Goal: Navigation & Orientation: Find specific page/section

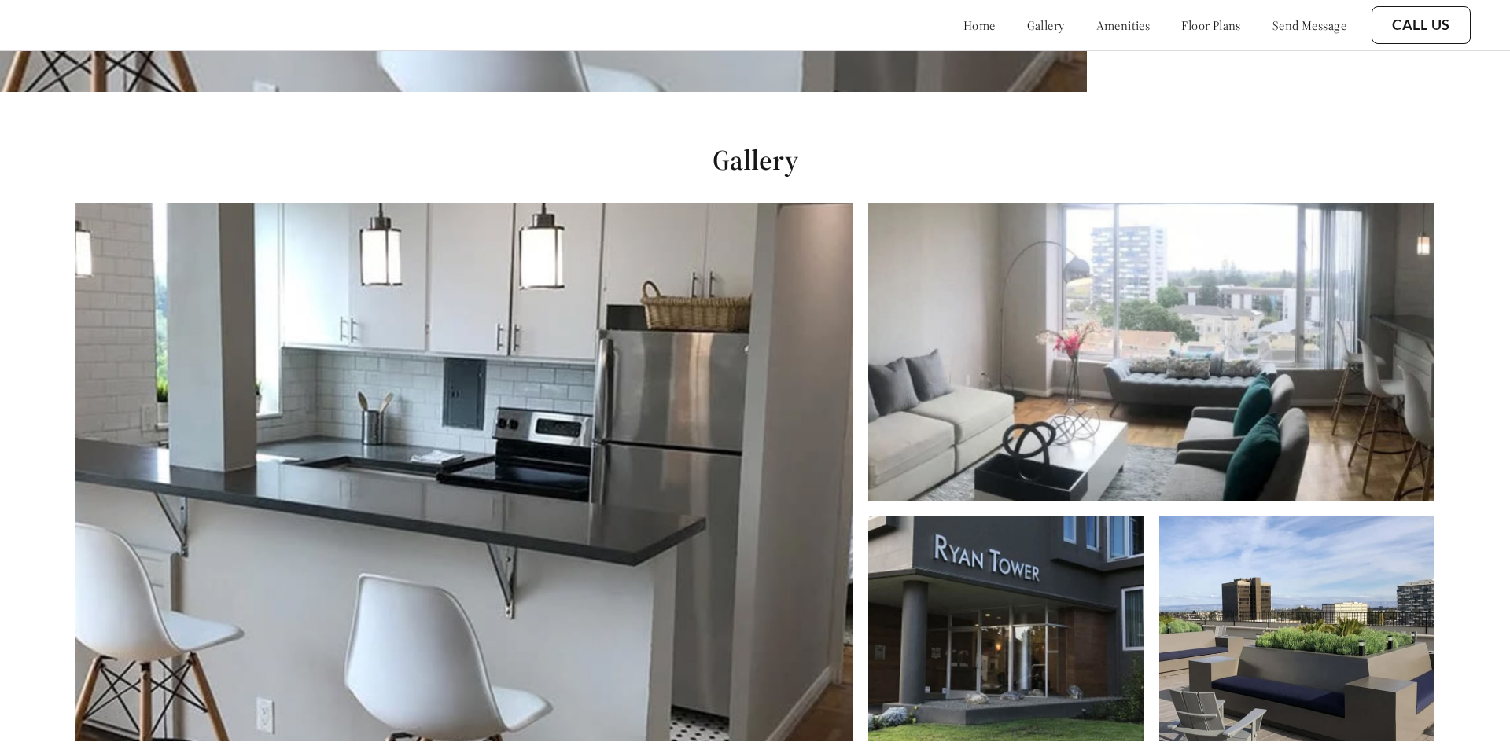
scroll to position [680, 0]
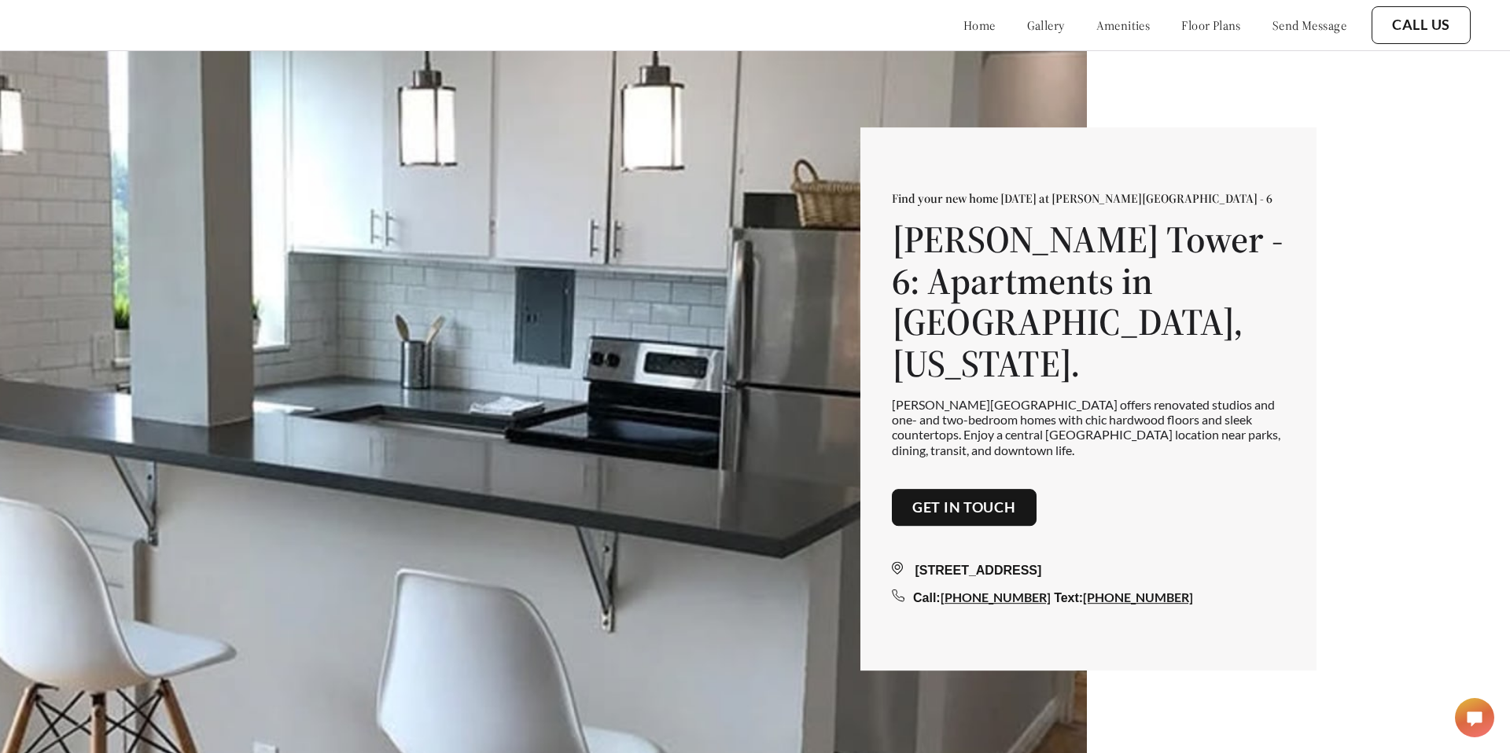
click at [1471, 715] on polygon at bounding box center [1474, 719] width 14 height 14
